Goal: Information Seeking & Learning: Learn about a topic

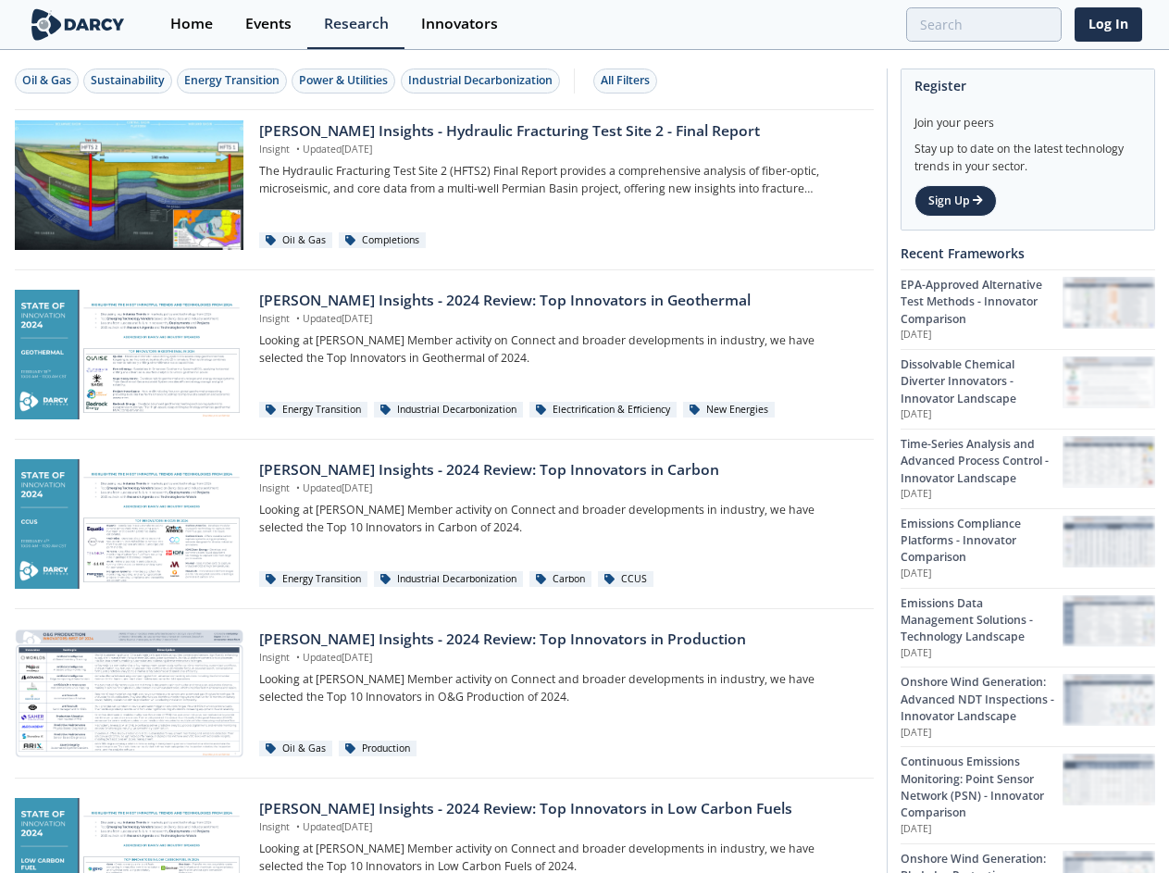
click at [584, 436] on div "[PERSON_NAME] Insights - 2024 Review: Top Innovators in Geothermal Insight • Up…" at bounding box center [444, 360] width 859 height 160
click at [47, 81] on div "Oil & Gas" at bounding box center [46, 80] width 49 height 17
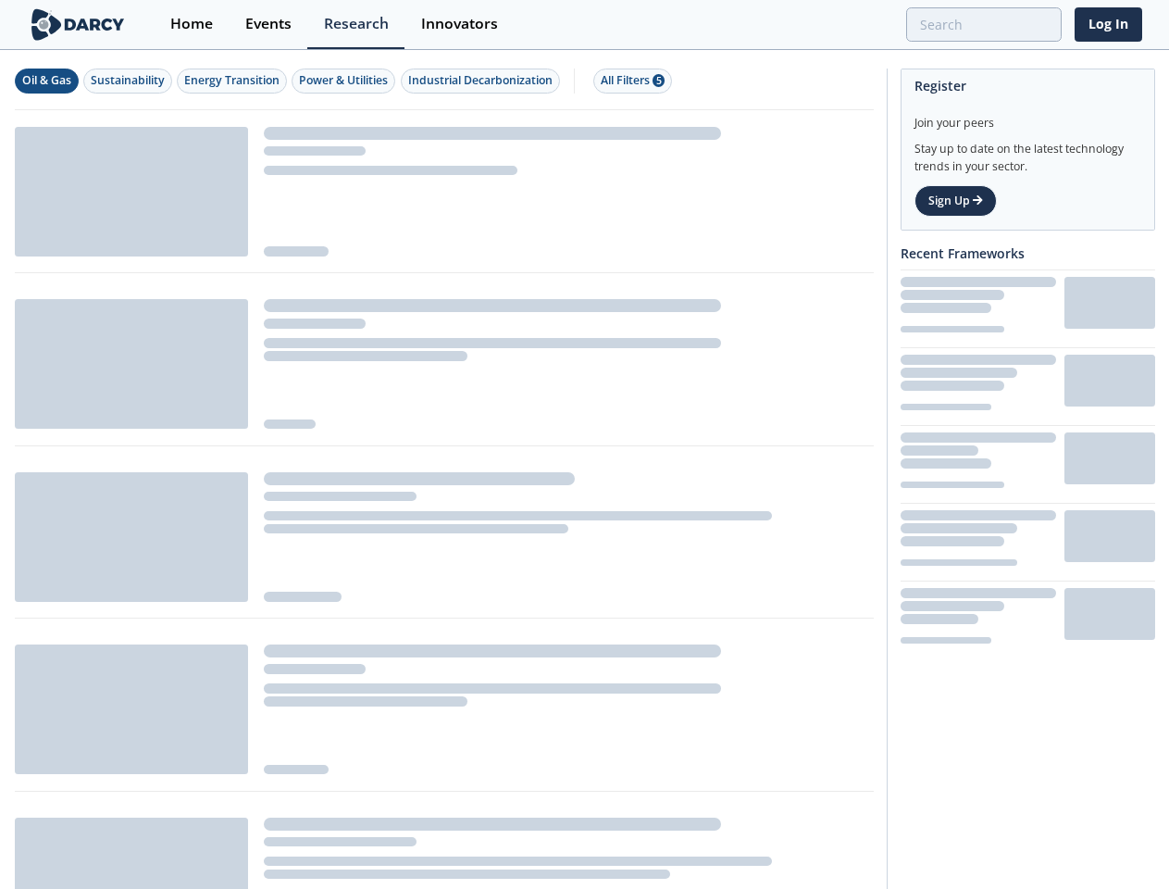
click at [129, 81] on div "Sustainability" at bounding box center [128, 80] width 74 height 17
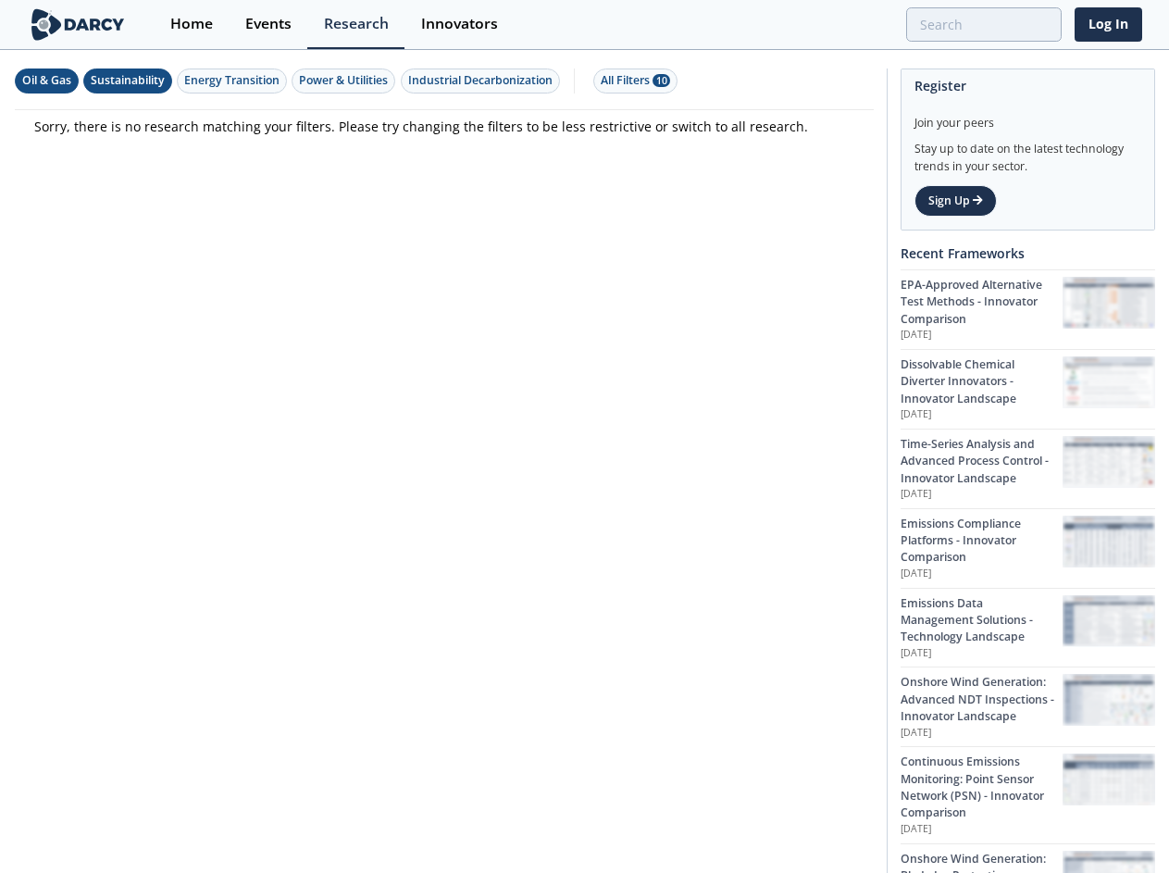
click at [233, 81] on div "Energy Transition" at bounding box center [231, 80] width 95 height 17
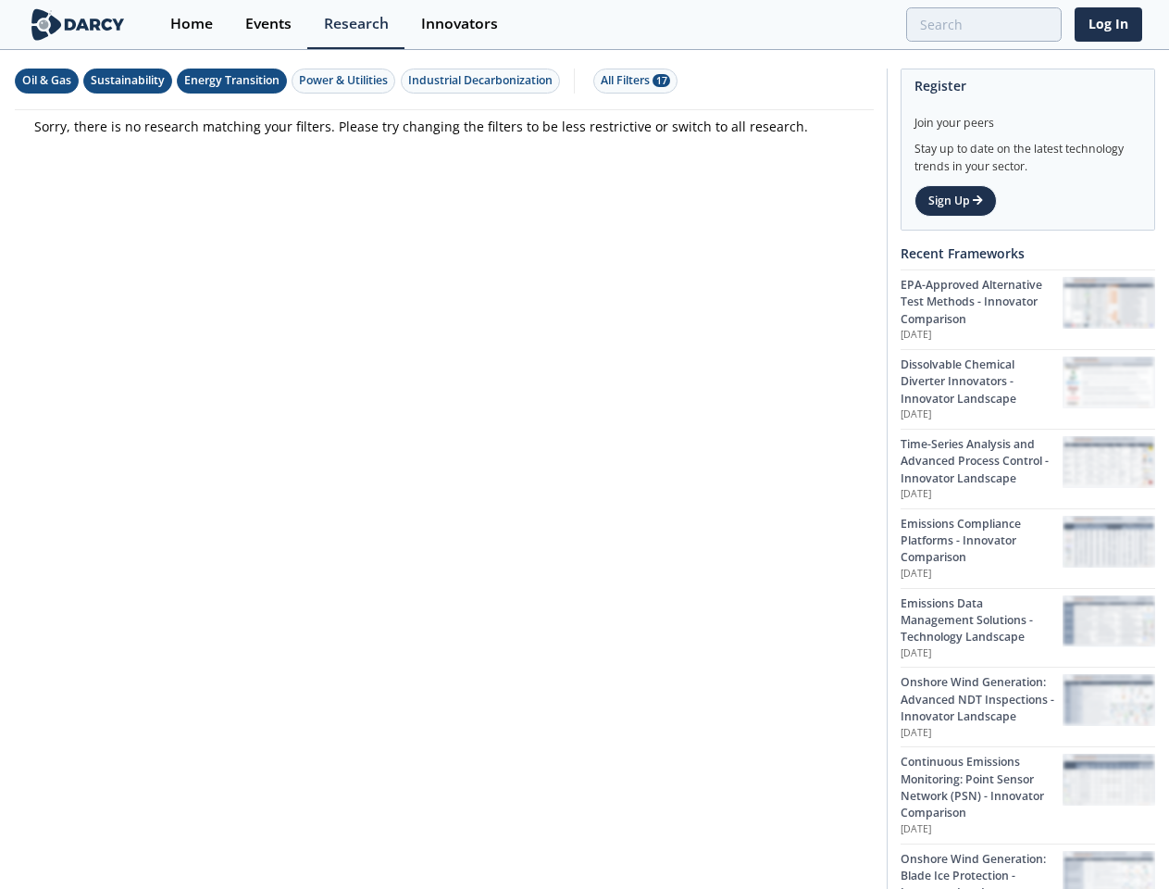
click at [346, 81] on div "Power & Utilities" at bounding box center [343, 80] width 89 height 17
